Goal: Task Accomplishment & Management: Use online tool/utility

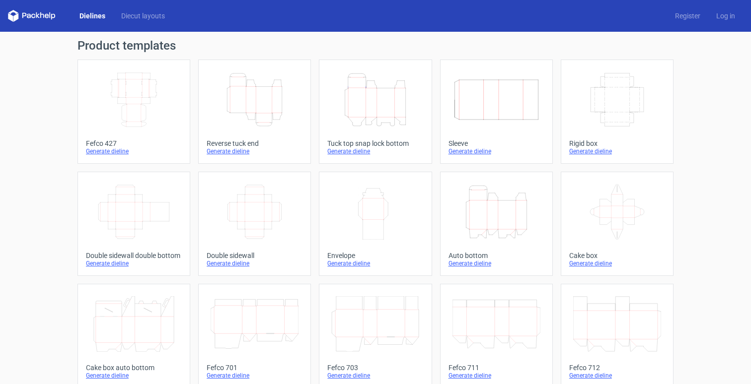
click at [134, 101] on icon "Width Depth Height" at bounding box center [134, 100] width 88 height 56
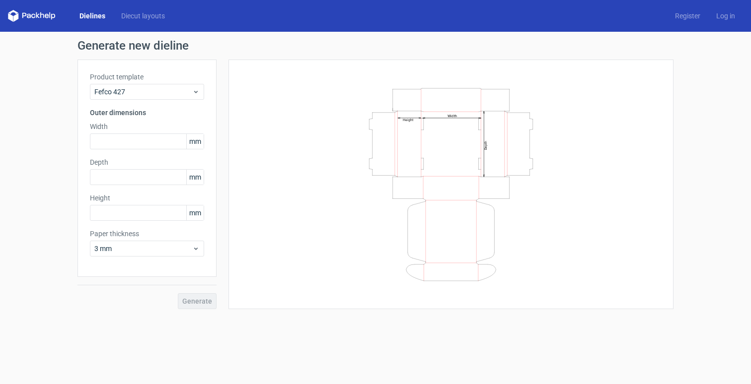
click at [146, 151] on div "Product template Fefco 427 Outer dimensions Width mm Depth mm Height mm Paper t…" at bounding box center [146, 169] width 139 height 218
click at [133, 145] on input "text" at bounding box center [147, 142] width 114 height 16
type input "530"
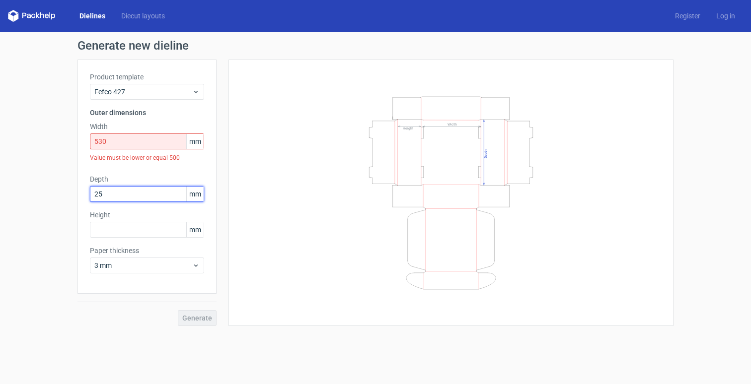
type input "250"
click at [116, 141] on input "530" at bounding box center [147, 142] width 114 height 16
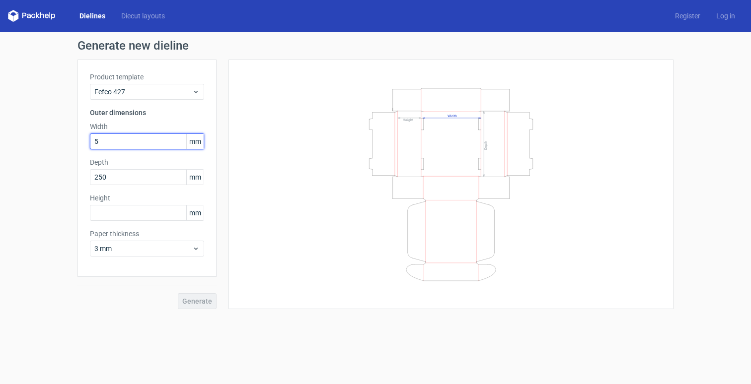
type input "53"
type input "25"
type input "34"
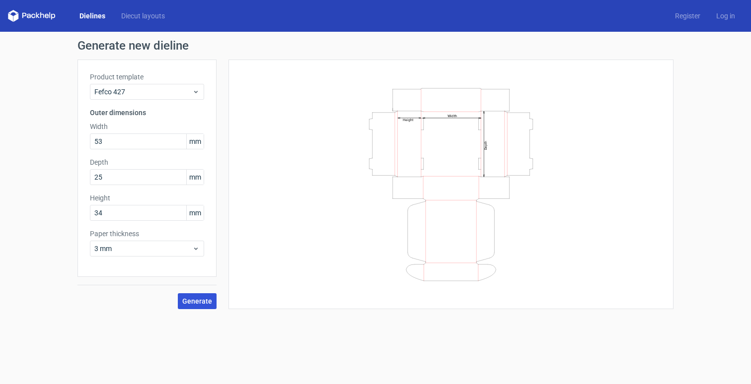
click at [206, 302] on span "Generate" at bounding box center [197, 301] width 30 height 7
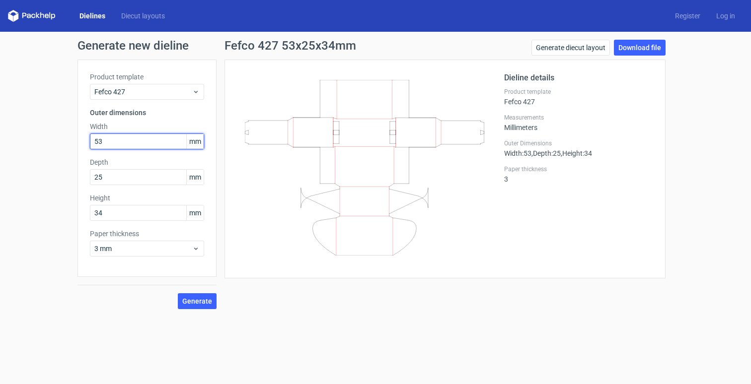
click at [124, 147] on input "53" at bounding box center [147, 142] width 114 height 16
type input "530"
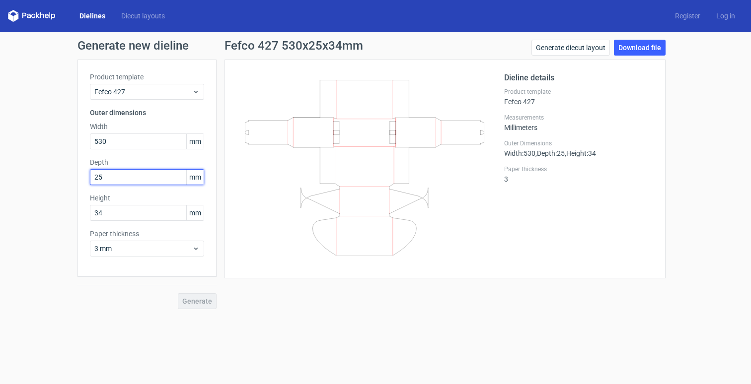
click at [114, 178] on div "Depth 25 mm" at bounding box center [147, 171] width 114 height 28
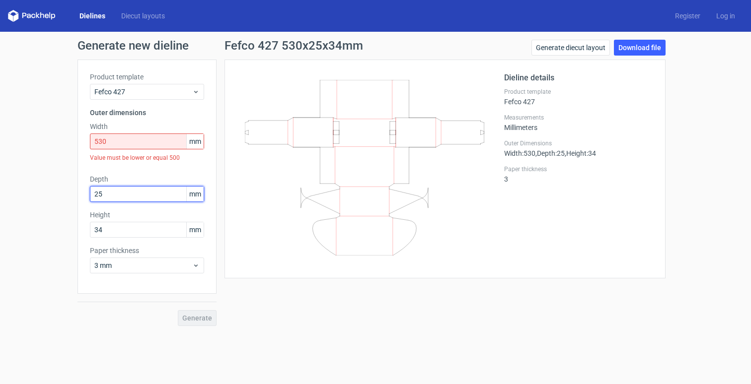
type input "250"
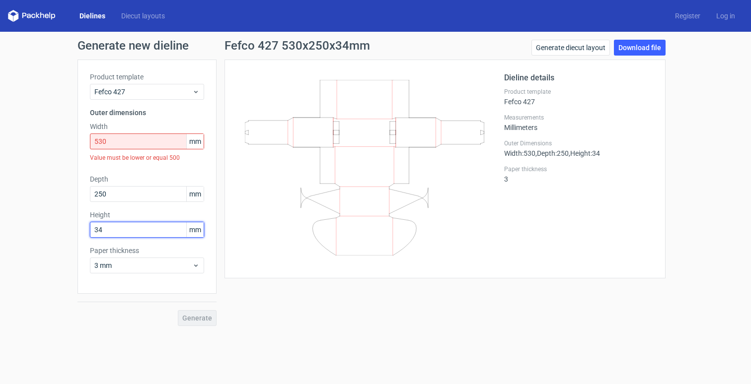
click at [111, 232] on input "34" at bounding box center [147, 230] width 114 height 16
type input "340"
click at [159, 308] on div "Generate" at bounding box center [146, 310] width 139 height 32
click at [198, 315] on div "Generate" at bounding box center [146, 310] width 139 height 32
click at [115, 141] on input "530" at bounding box center [147, 142] width 114 height 16
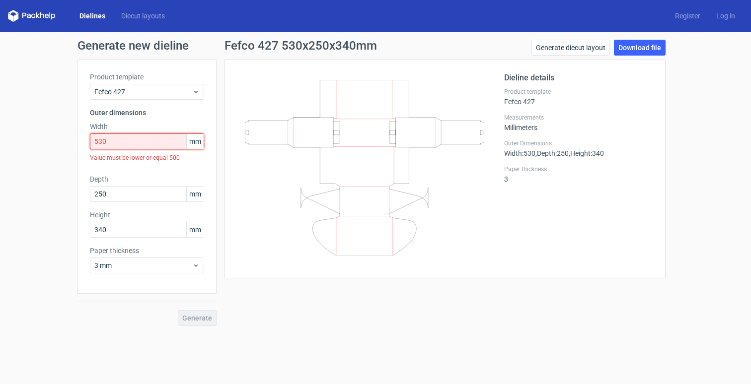
click at [115, 141] on input "530" at bounding box center [147, 142] width 114 height 16
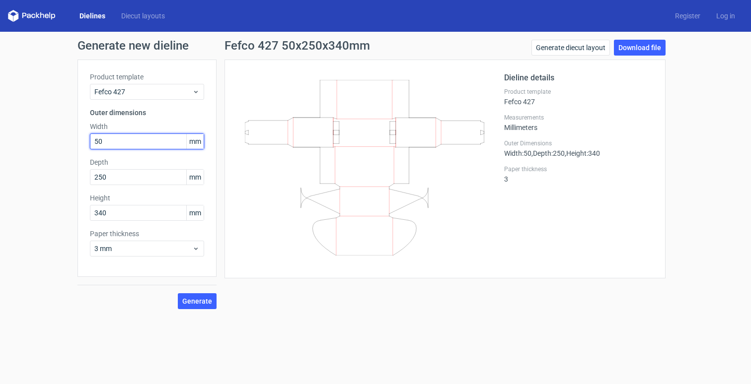
type input "500"
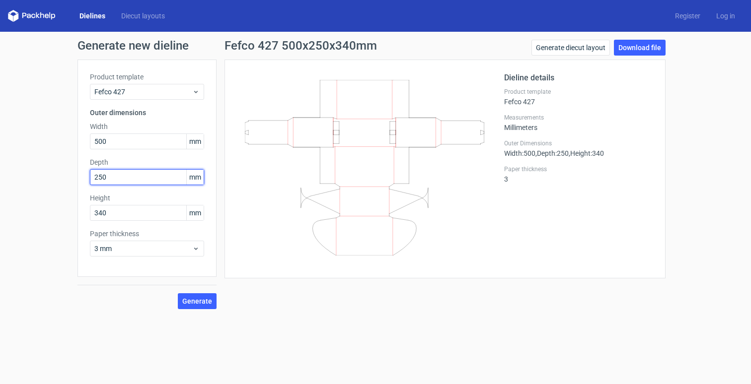
click at [112, 179] on input "250" at bounding box center [147, 177] width 114 height 16
type input "220"
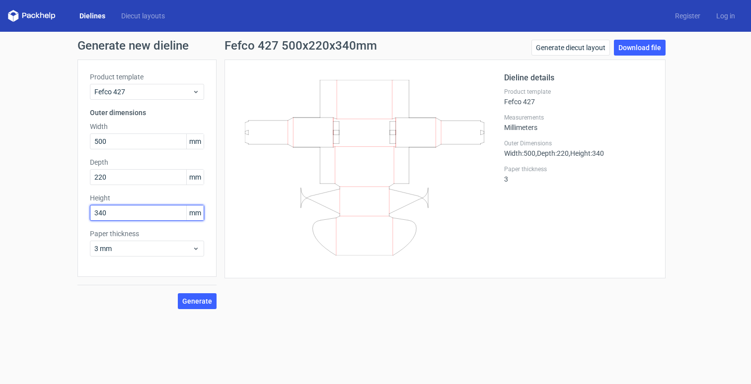
click at [115, 215] on input "340" at bounding box center [147, 213] width 114 height 16
type input "310"
click at [209, 301] on span "Generate" at bounding box center [197, 301] width 30 height 7
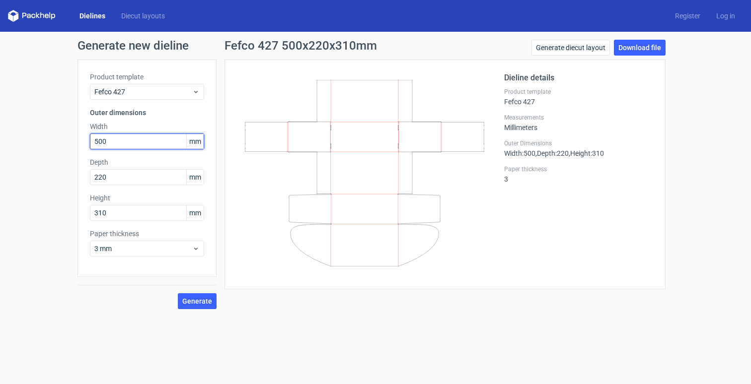
click at [132, 142] on input "500" at bounding box center [147, 142] width 114 height 16
type input "265"
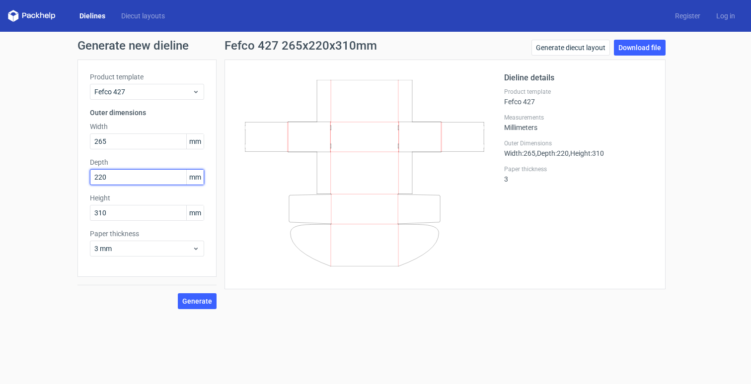
click at [135, 173] on input "220" at bounding box center [147, 177] width 114 height 16
click at [110, 174] on input "220" at bounding box center [147, 177] width 114 height 16
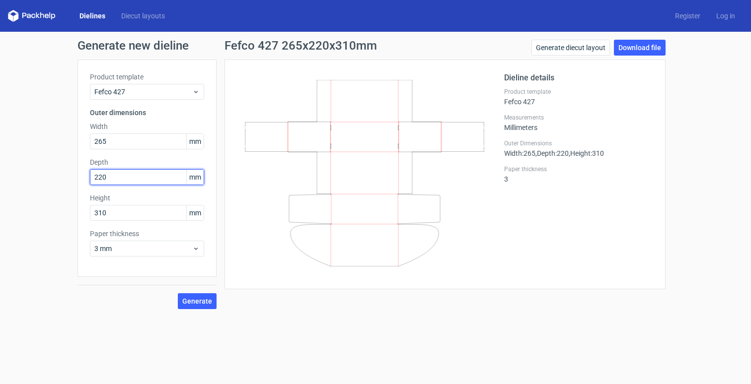
click at [110, 174] on input "220" at bounding box center [147, 177] width 114 height 16
type input "170"
click at [123, 213] on input "310" at bounding box center [147, 213] width 114 height 16
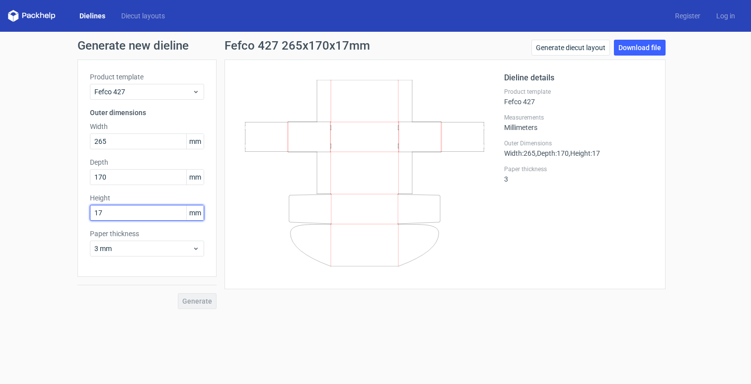
type input "170"
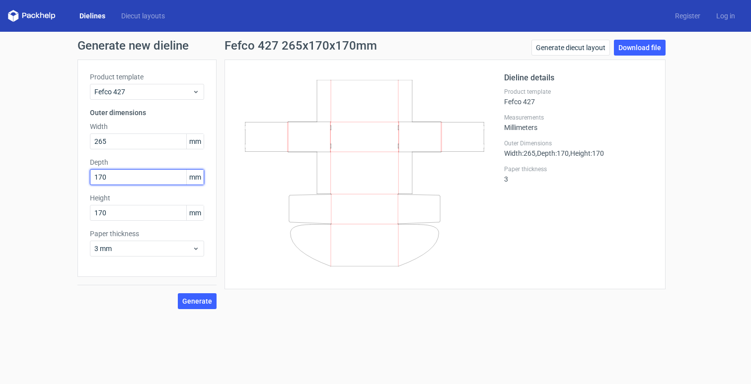
click at [117, 174] on input "170" at bounding box center [147, 177] width 114 height 16
type input "125"
click at [199, 299] on span "Generate" at bounding box center [197, 301] width 30 height 7
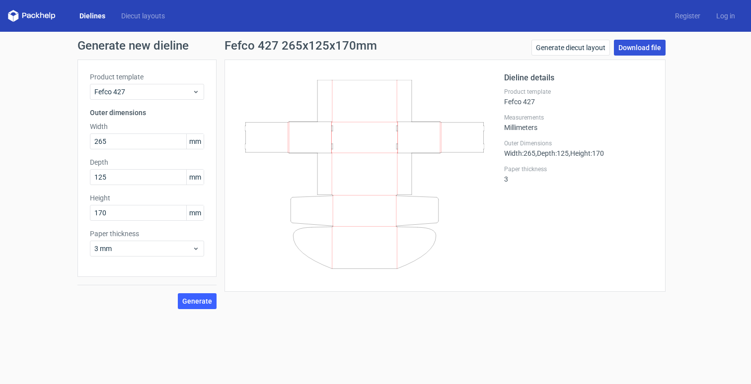
click at [632, 50] on link "Download file" at bounding box center [640, 48] width 52 height 16
click at [554, 45] on link "Generate diecut layout" at bounding box center [571, 48] width 78 height 16
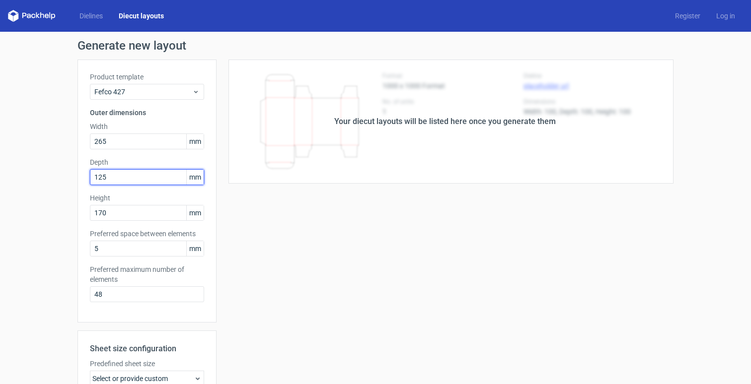
click at [111, 179] on input "125" at bounding box center [147, 177] width 114 height 16
type input "170"
click at [115, 212] on input "170" at bounding box center [147, 213] width 114 height 16
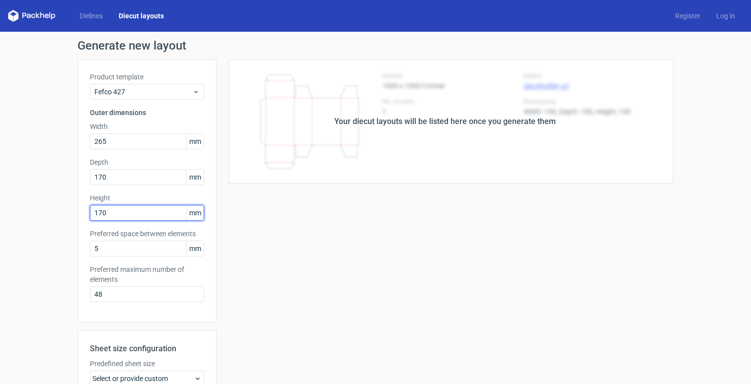
click at [115, 212] on input "170" at bounding box center [147, 213] width 114 height 16
paste input "25"
type input "125"
click at [42, 263] on div "Generate new layout Product template Fefco 427 Outer dimensions Width 265 mm De…" at bounding box center [375, 283] width 751 height 503
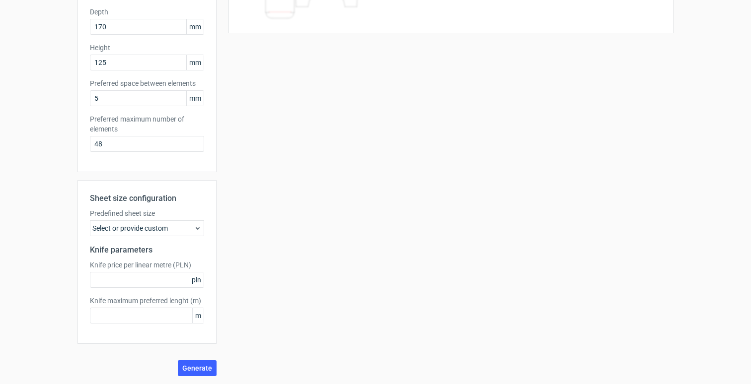
scroll to position [151, 0]
click at [203, 367] on span "Generate" at bounding box center [197, 368] width 30 height 7
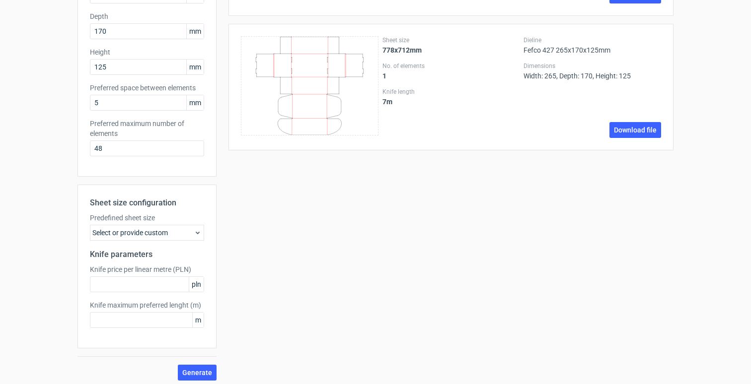
scroll to position [147, 0]
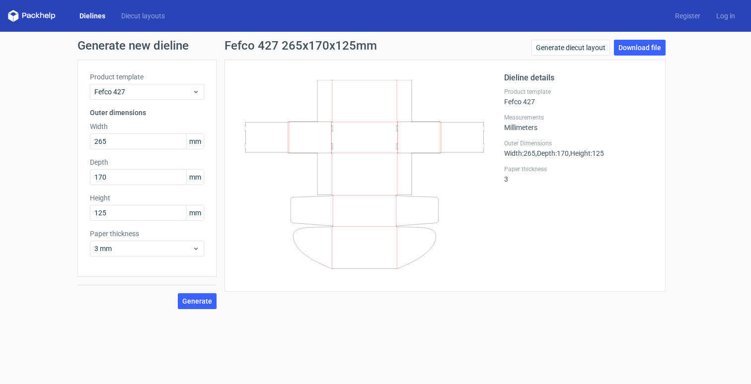
click at [127, 51] on h1 "Generate new dieline" at bounding box center [375, 46] width 596 height 12
click at [119, 177] on input "170" at bounding box center [147, 177] width 114 height 16
click at [197, 303] on span "Generate" at bounding box center [197, 301] width 30 height 7
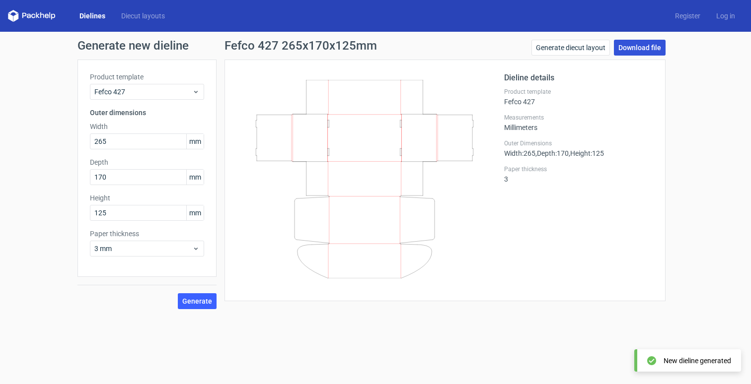
click at [643, 47] on link "Download file" at bounding box center [640, 48] width 52 height 16
